Goal: Check status: Check status

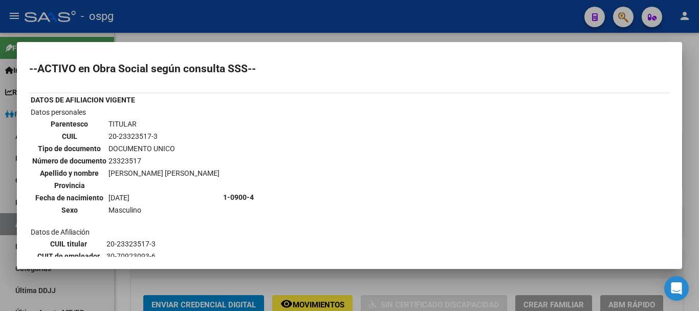
click at [267, 38] on div at bounding box center [349, 155] width 699 height 311
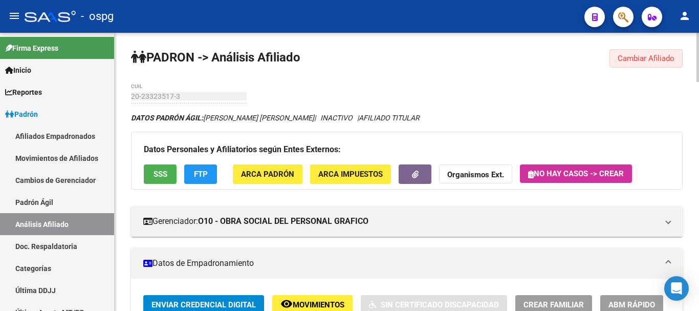
click at [652, 56] on span "Cambiar Afiliado" at bounding box center [646, 58] width 57 height 9
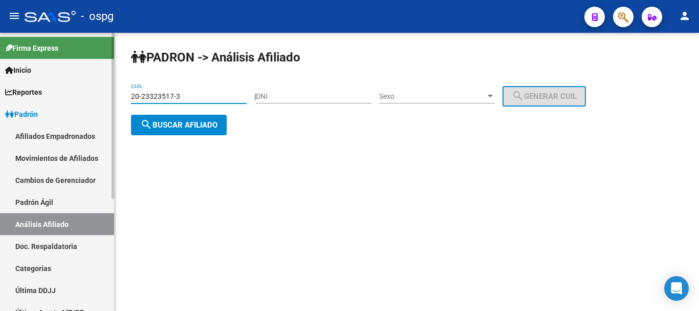
drag, startPoint x: 182, startPoint y: 94, endPoint x: 0, endPoint y: 77, distance: 182.5
click at [0, 77] on mat-sidenav-container "Firma Express Inicio Calendario SSS Instructivos Contacto OS Reportes Ingresos …" at bounding box center [349, 172] width 699 height 278
type input "27-16650993-4"
click at [188, 124] on span "search Buscar afiliado" at bounding box center [178, 124] width 77 height 9
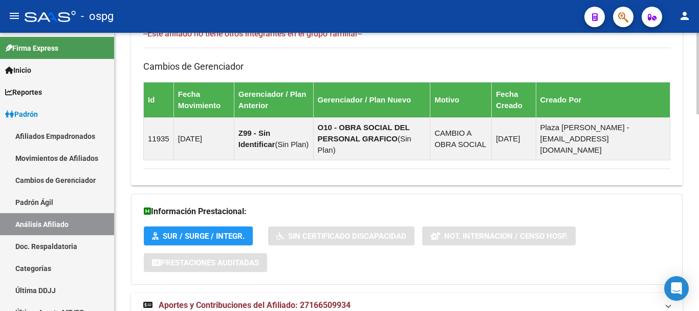
scroll to position [652, 0]
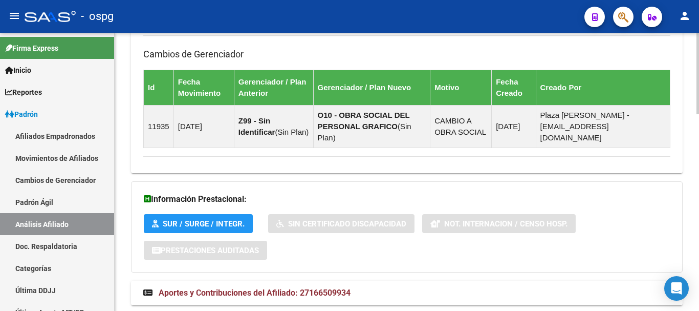
click at [699, 280] on div at bounding box center [698, 261] width 3 height 81
click at [311, 288] on span "Aportes y Contribuciones del Afiliado: 27166509934" at bounding box center [255, 293] width 192 height 10
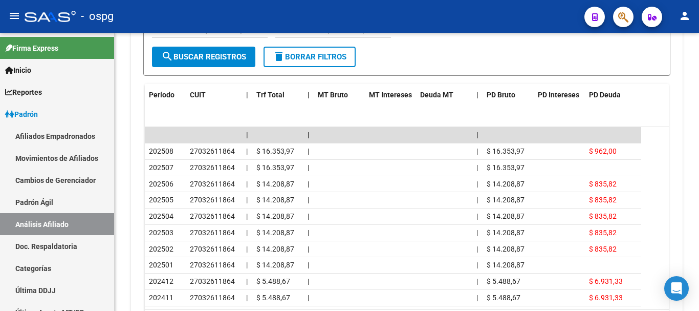
scroll to position [1056, 0]
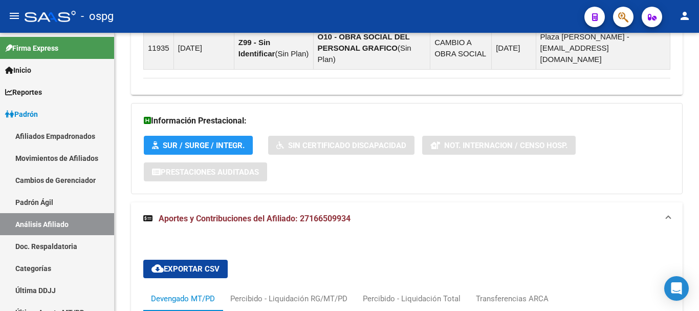
click at [699, 190] on div at bounding box center [698, 202] width 3 height 55
